Goal: Task Accomplishment & Management: Manage account settings

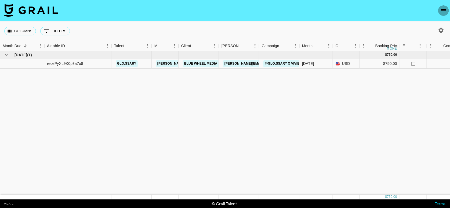
click at [443, 13] on icon "open drawer" at bounding box center [443, 11] width 6 height 6
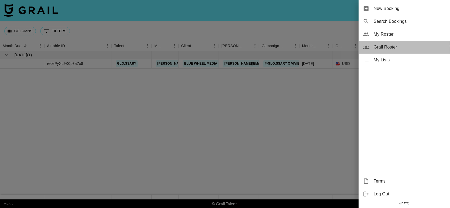
click at [394, 49] on span "Grail Roster" at bounding box center [410, 47] width 72 height 6
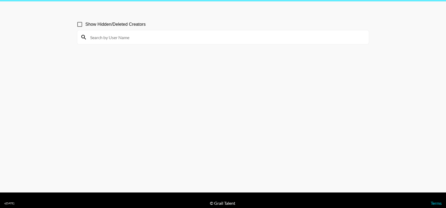
scroll to position [22, 0]
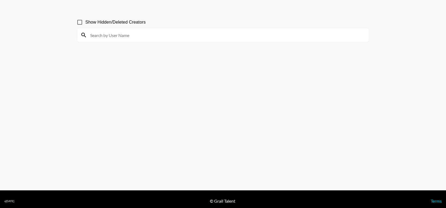
click at [281, 38] on input at bounding box center [226, 35] width 279 height 9
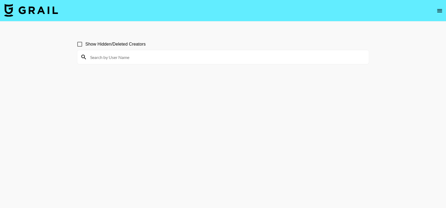
click at [443, 9] on button "open drawer" at bounding box center [439, 10] width 11 height 11
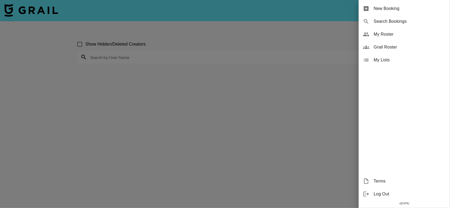
click at [387, 49] on span "Grail Roster" at bounding box center [410, 47] width 72 height 6
click at [396, 44] on span "Grail Roster" at bounding box center [410, 47] width 72 height 6
click at [398, 30] on div "My Roster" at bounding box center [404, 34] width 91 height 13
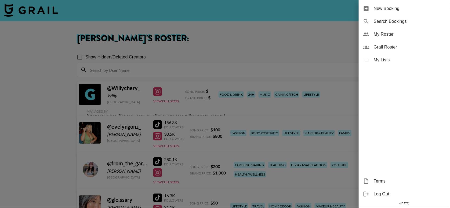
click at [323, 43] on div at bounding box center [225, 104] width 450 height 208
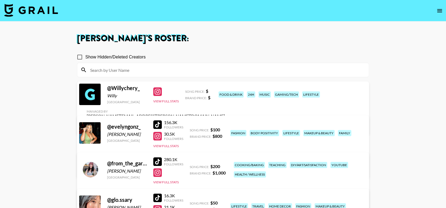
click at [225, 123] on link "View/Edit Details" at bounding box center [156, 125] width 138 height 5
click at [442, 8] on icon "open drawer" at bounding box center [440, 11] width 6 height 6
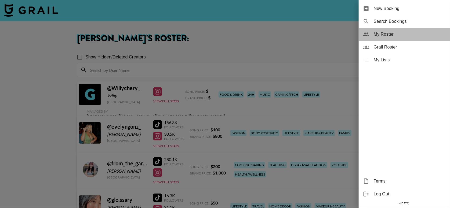
click at [375, 35] on span "My Roster" at bounding box center [410, 34] width 72 height 6
click at [387, 33] on span "My Roster" at bounding box center [410, 34] width 72 height 6
click at [385, 37] on span "My Roster" at bounding box center [410, 34] width 72 height 6
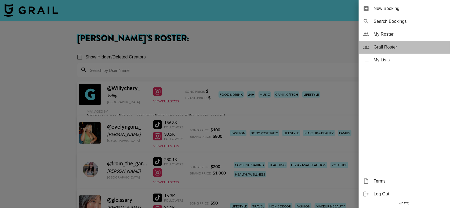
click at [395, 45] on span "Grail Roster" at bounding box center [410, 47] width 72 height 6
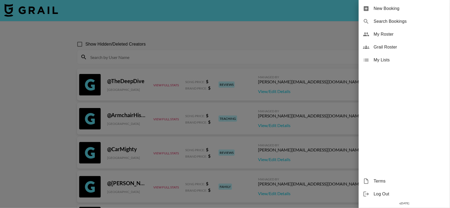
click at [392, 33] on span "My Roster" at bounding box center [410, 34] width 72 height 6
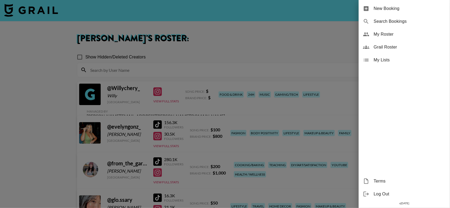
click at [325, 36] on div at bounding box center [225, 104] width 450 height 208
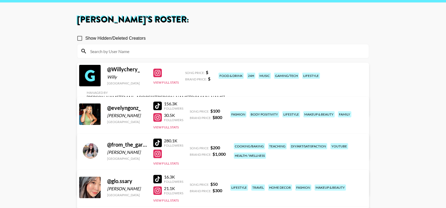
scroll to position [19, 0]
click at [229, 88] on div "Managed By isabel.greicius@grail-talent.com View/Edit Details" at bounding box center [155, 101] width 147 height 28
click at [225, 105] on link "View/Edit Details" at bounding box center [156, 107] width 138 height 5
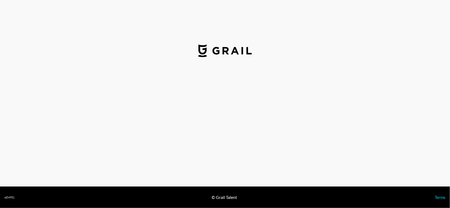
select select "USD"
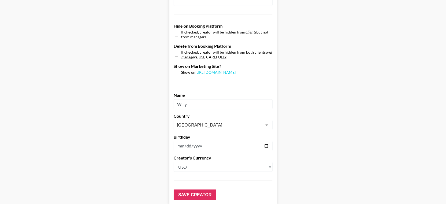
scroll to position [503, 0]
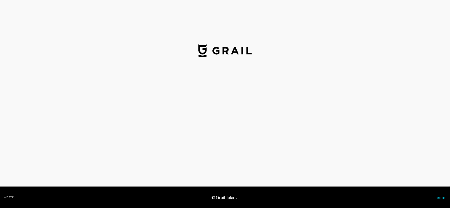
select select "USD"
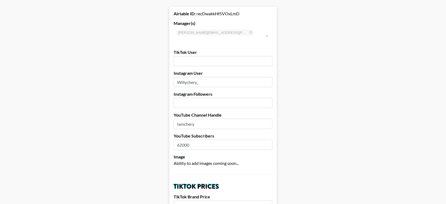
scroll to position [22, 0]
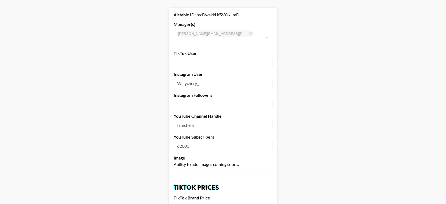
click at [234, 35] on div "[PERSON_NAME][EMAIL_ADDRESS][PERSON_NAME][DOMAIN_NAME] ​" at bounding box center [223, 37] width 99 height 18
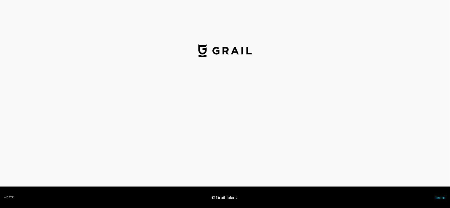
select select "USD"
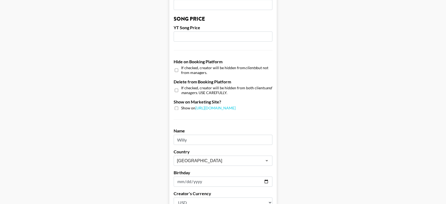
scroll to position [466, 0]
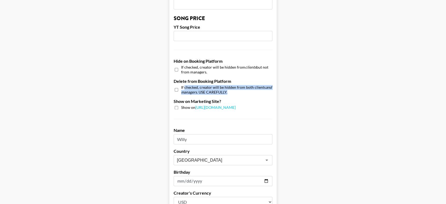
drag, startPoint x: 234, startPoint y: 86, endPoint x: 186, endPoint y: 78, distance: 49.0
click at [186, 85] on span "If checked, creator will be hidden from both clients and managers . USE CAREFUL…" at bounding box center [226, 89] width 91 height 9
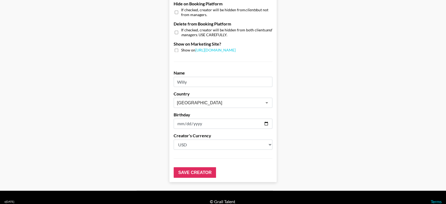
scroll to position [0, 0]
